Goal: Information Seeking & Learning: Understand process/instructions

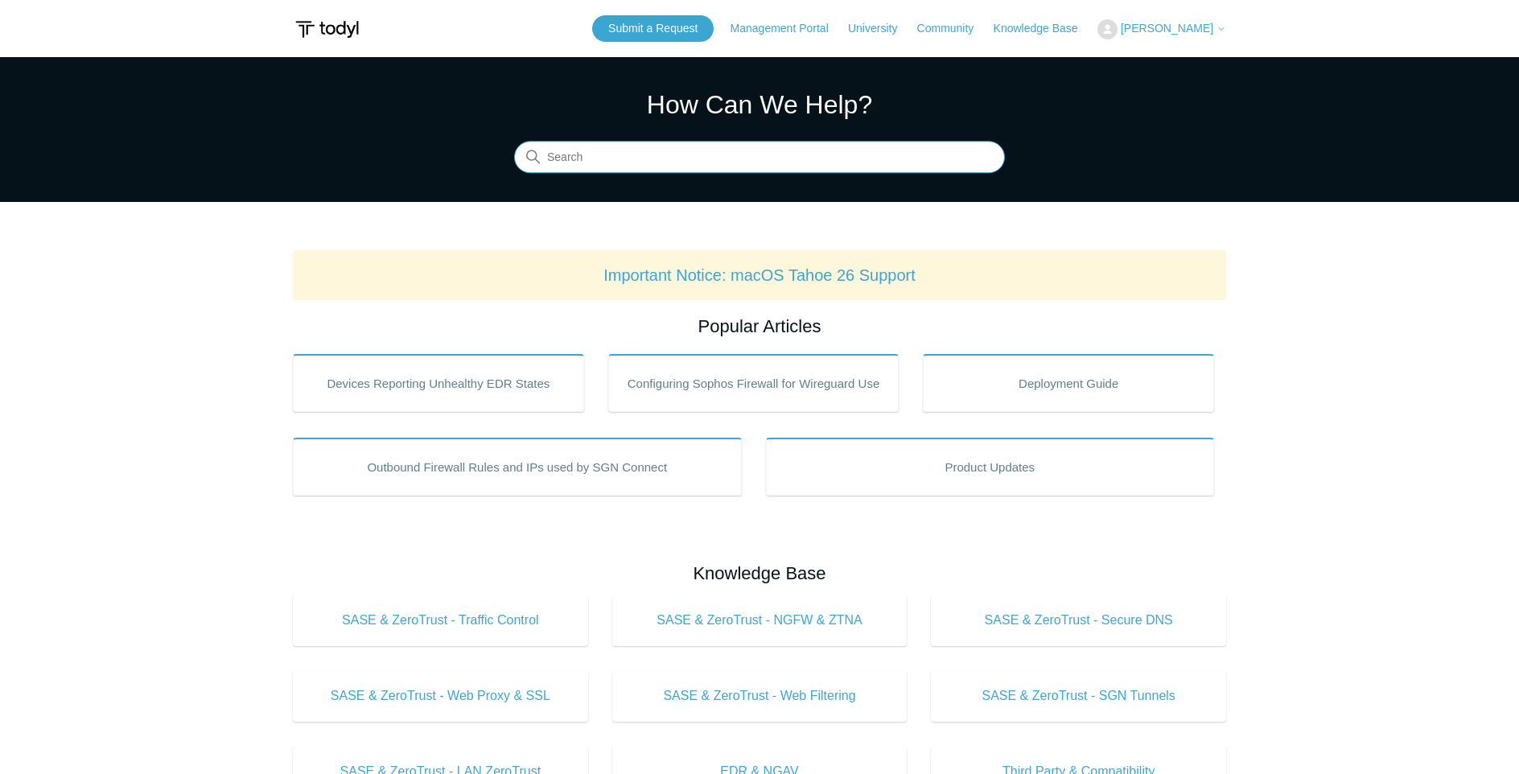
click at [681, 157] on input "Search" at bounding box center [759, 158] width 491 height 32
type input "application block list"
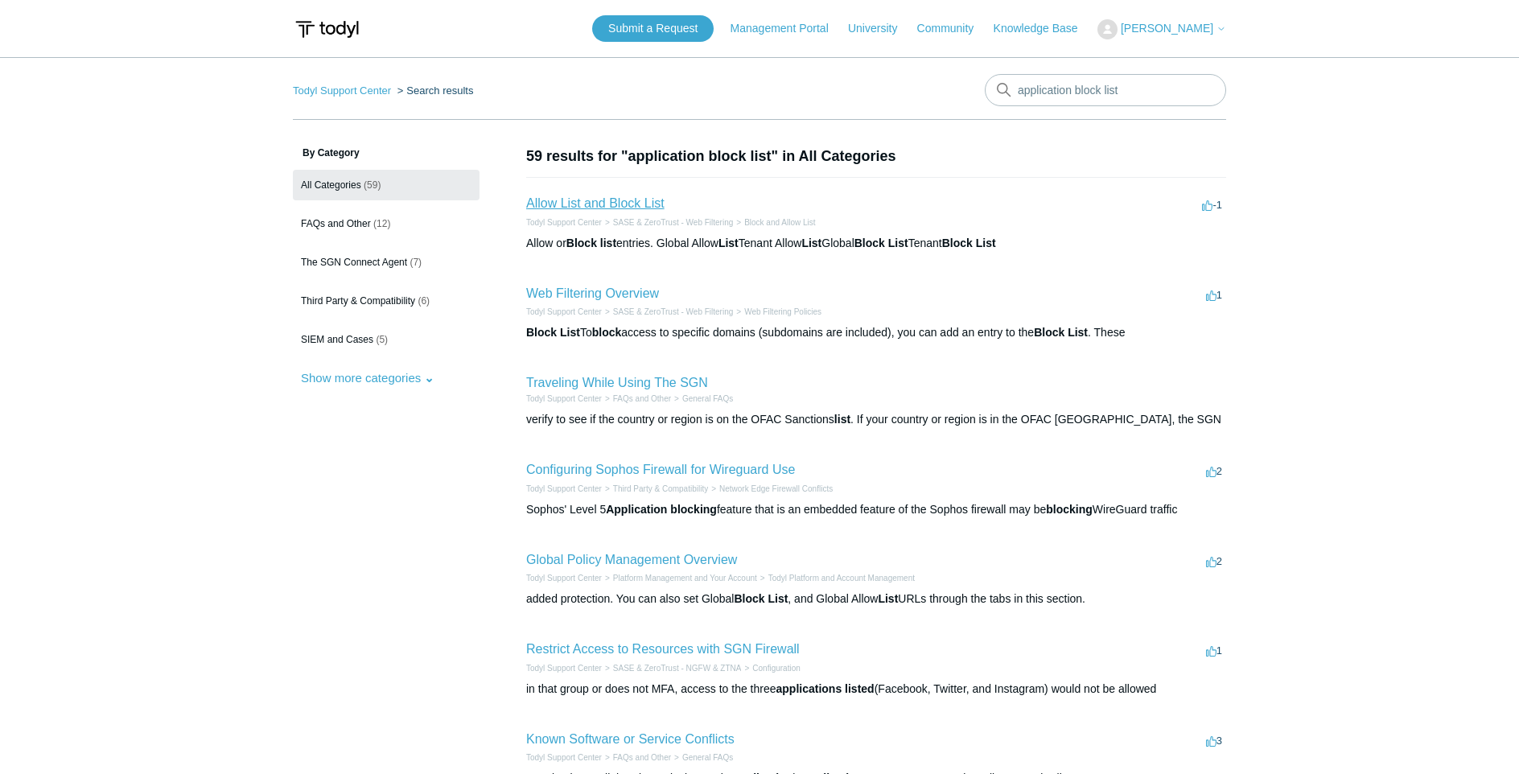
click at [622, 202] on link "Allow List and Block List" at bounding box center [595, 203] width 138 height 14
click at [405, 378] on button "Show more categories" at bounding box center [368, 378] width 150 height 30
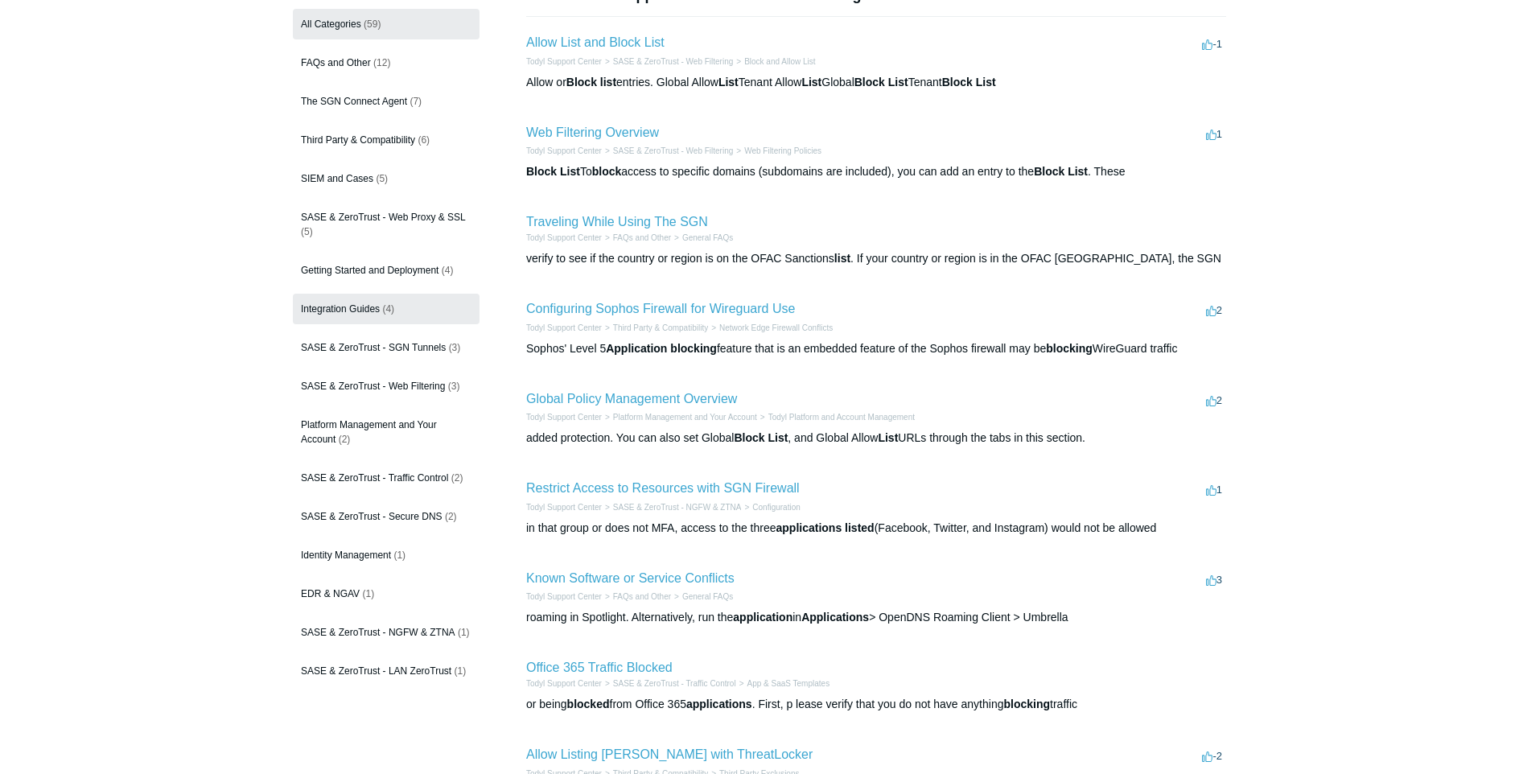
scroll to position [246, 0]
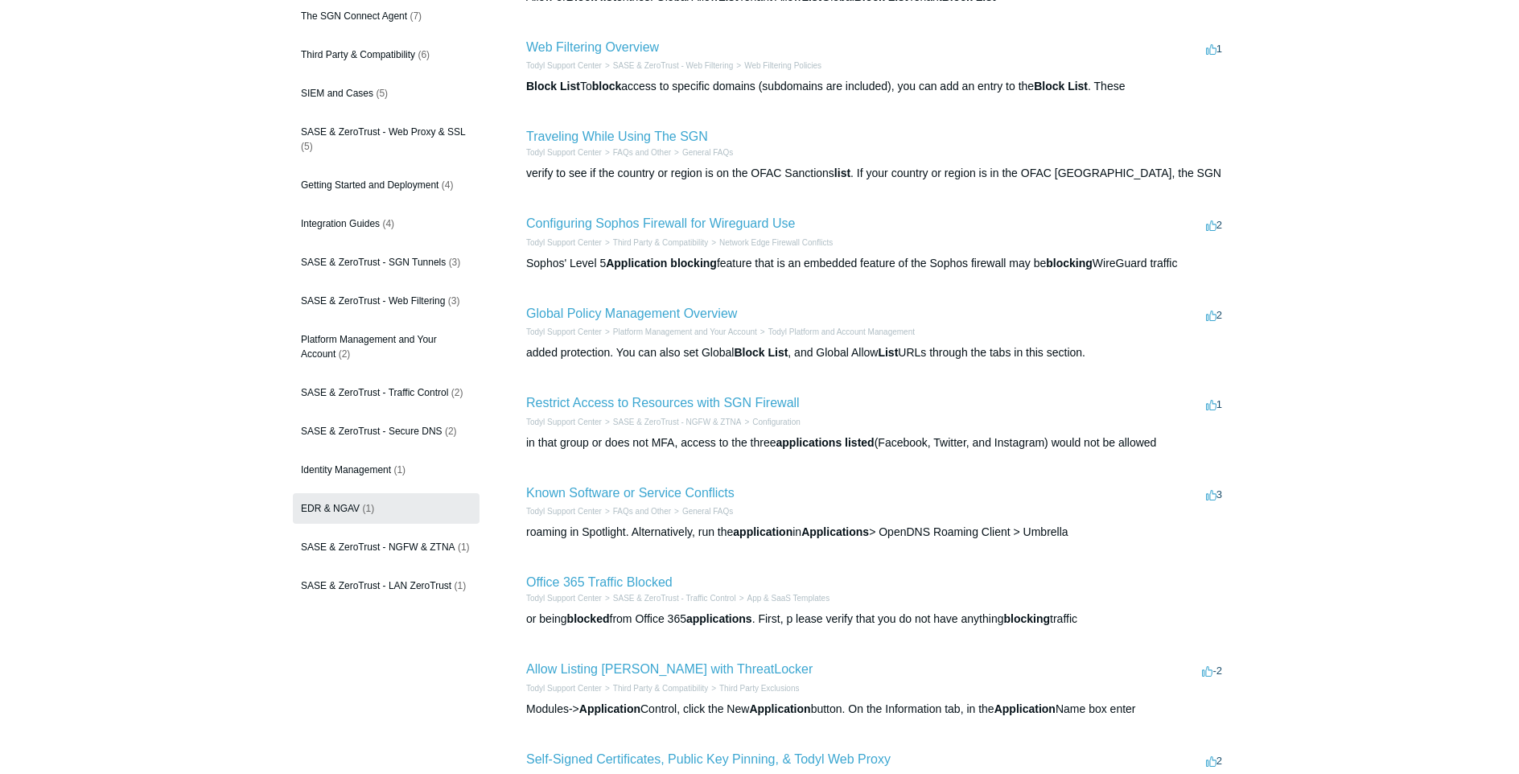
click at [376, 518] on link "EDR & NGAV (1)" at bounding box center [386, 508] width 187 height 31
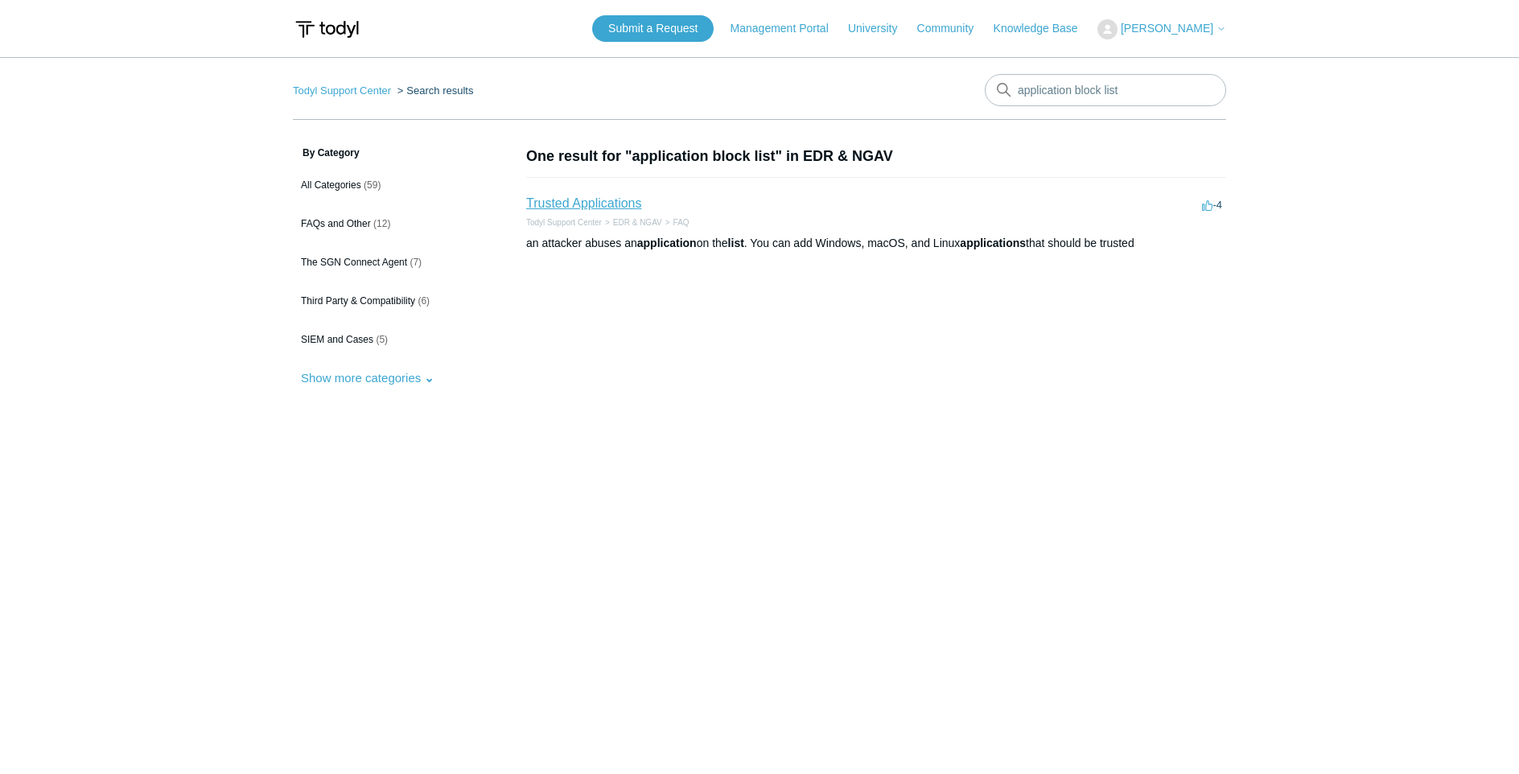
click at [602, 207] on link "Trusted Applications" at bounding box center [583, 203] width 115 height 14
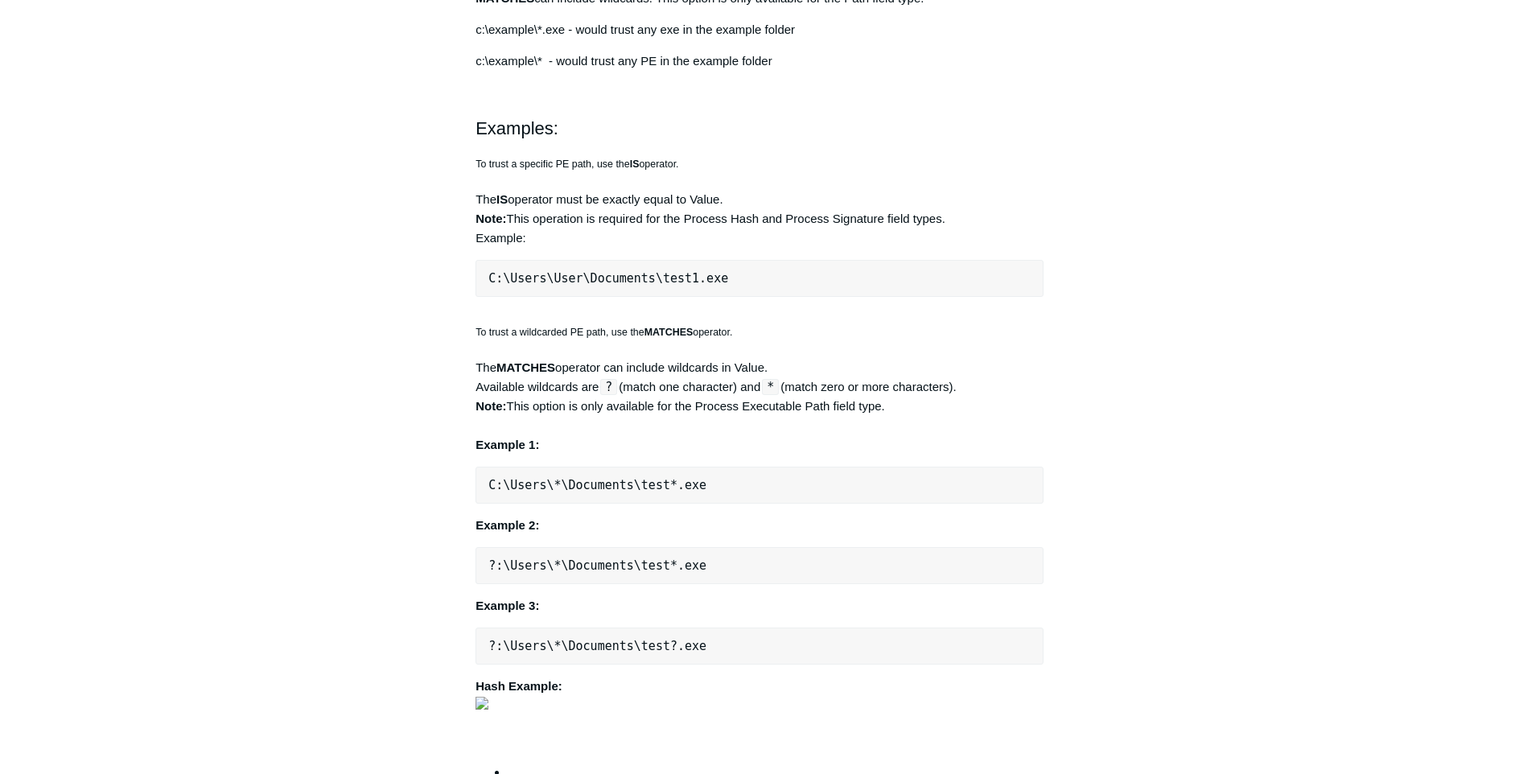
scroll to position [1231, 0]
drag, startPoint x: 611, startPoint y: 381, endPoint x: 621, endPoint y: 381, distance: 10.5
click at [621, 381] on div "To trust a wildcarded PE path, use the MATCHES operator. The MATCHES operator c…" at bounding box center [759, 419] width 568 height 226
click at [664, 379] on div "To trust a wildcarded PE path, use the MATCHES operator. The MATCHES operator c…" at bounding box center [759, 419] width 568 height 226
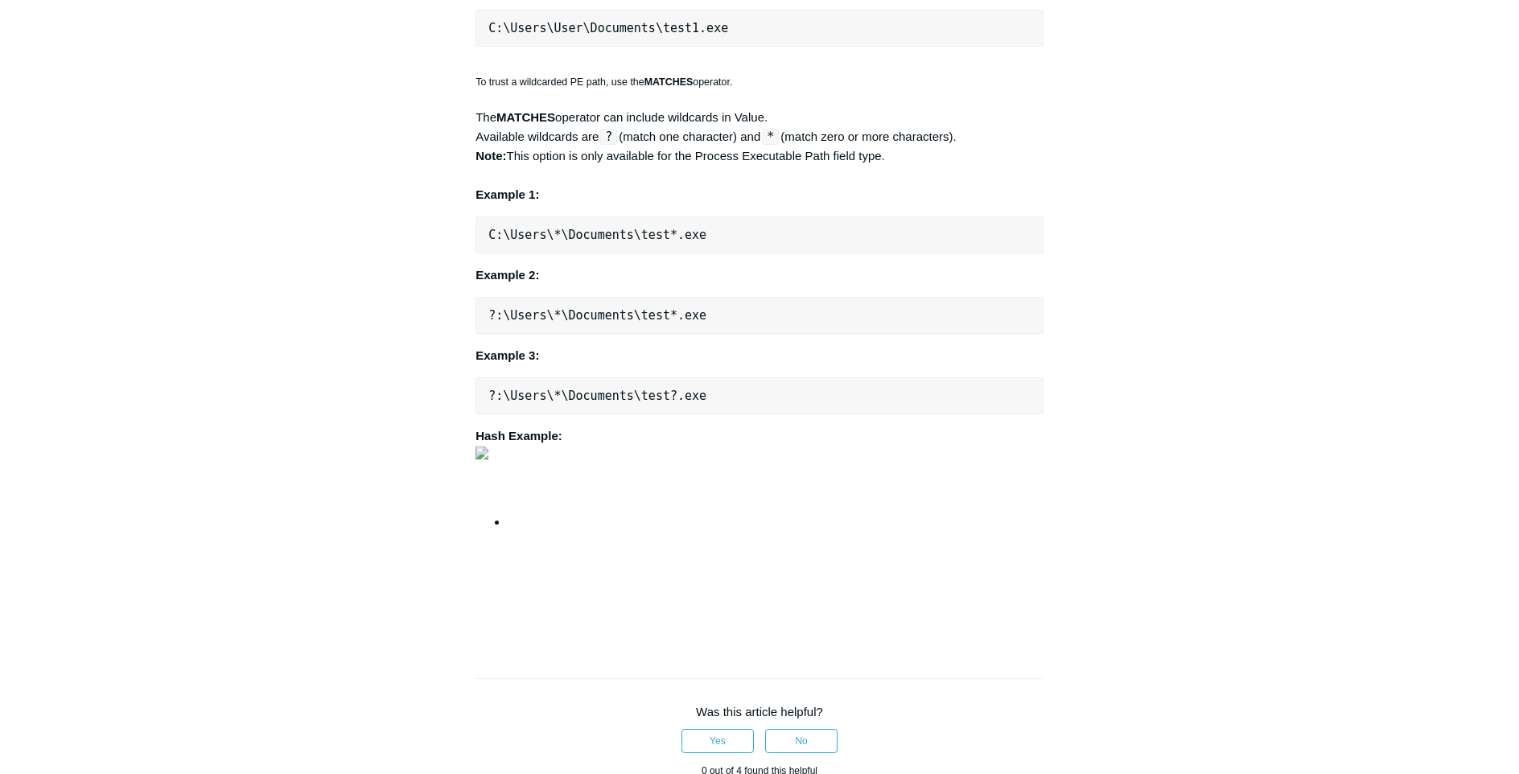
scroll to position [1477, 0]
drag, startPoint x: 561, startPoint y: 402, endPoint x: 448, endPoint y: 409, distance: 112.9
click at [475, 409] on pre "?:\Users\*\Documents\test?.exe" at bounding box center [759, 396] width 568 height 37
click at [558, 378] on pre "?:\Users\*\Documents\test?.exe" at bounding box center [759, 396] width 568 height 37
drag, startPoint x: 558, startPoint y: 401, endPoint x: 489, endPoint y: 409, distance: 69.7
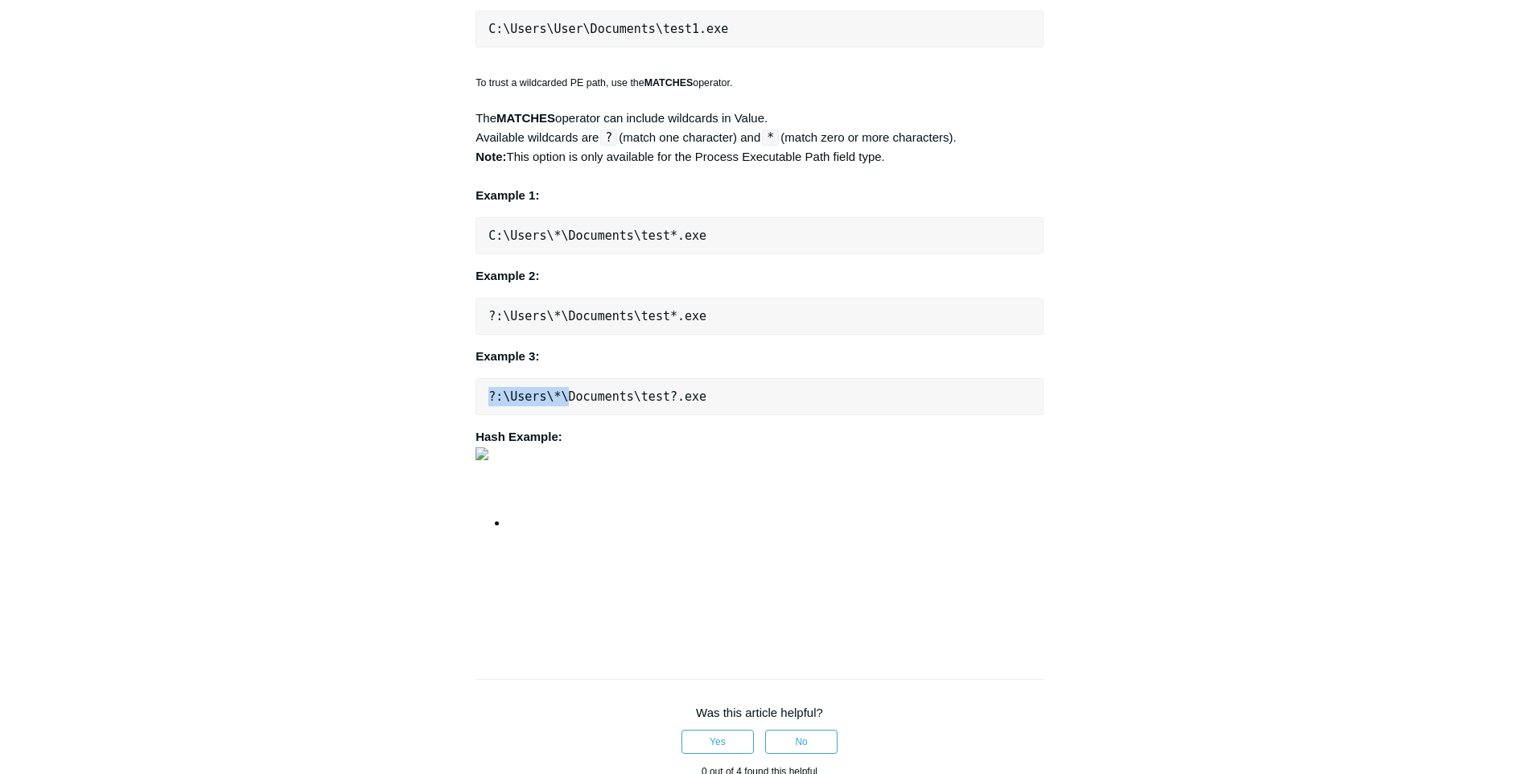
click at [489, 409] on pre "?:\Users\*\Documents\test?.exe" at bounding box center [759, 396] width 568 height 37
copy pre "?:\Users\*\"
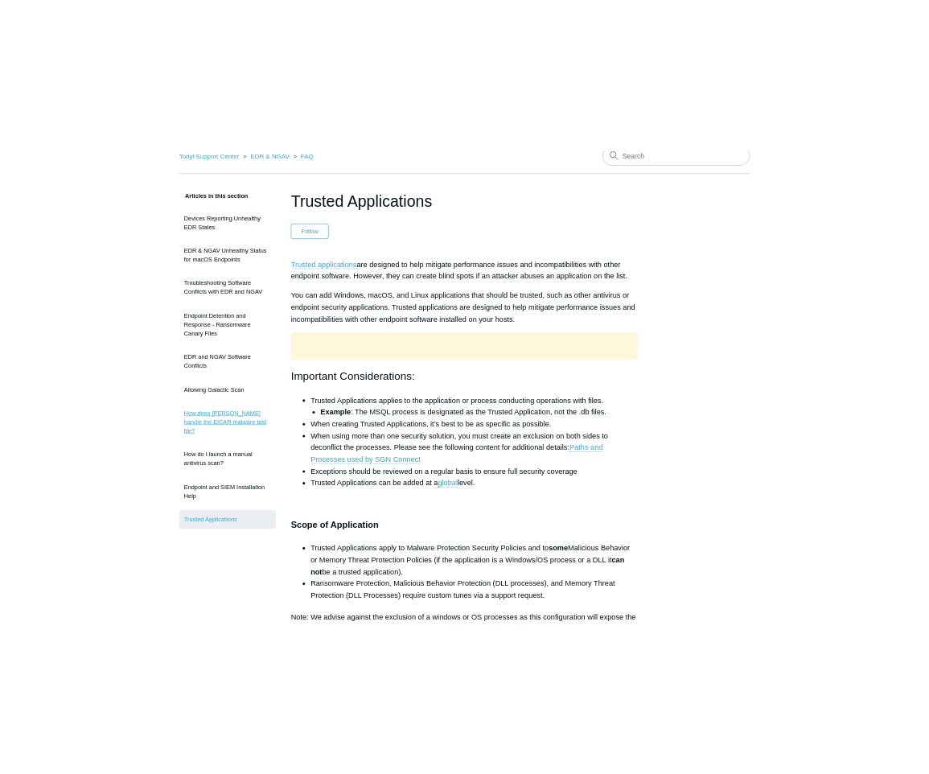
scroll to position [0, 0]
